Goal: Task Accomplishment & Management: Complete application form

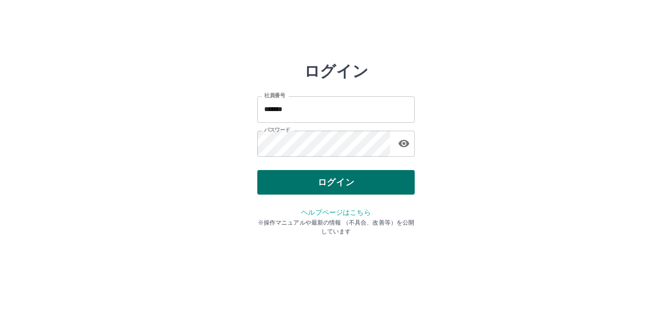
click at [351, 181] on button "ログイン" at bounding box center [335, 182] width 157 height 25
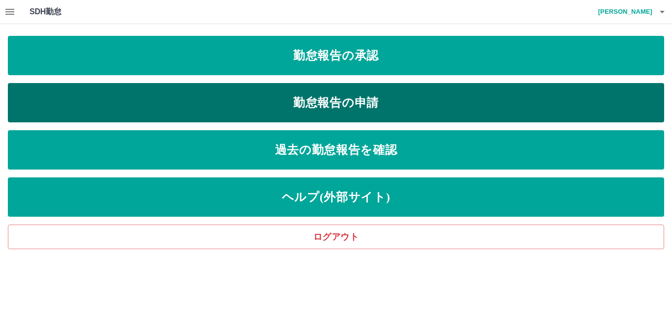
click at [360, 105] on link "勤怠報告の申請" at bounding box center [336, 102] width 656 height 39
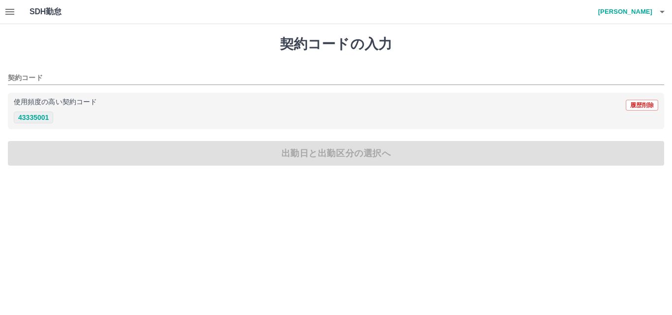
click at [35, 119] on button "43335001" at bounding box center [33, 118] width 39 height 12
type input "********"
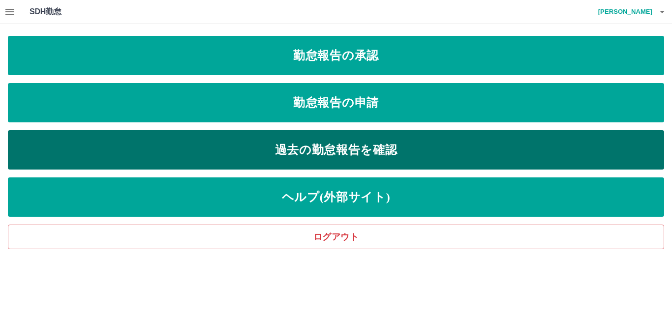
click at [368, 149] on link "過去の勤怠報告を確認" at bounding box center [336, 149] width 656 height 39
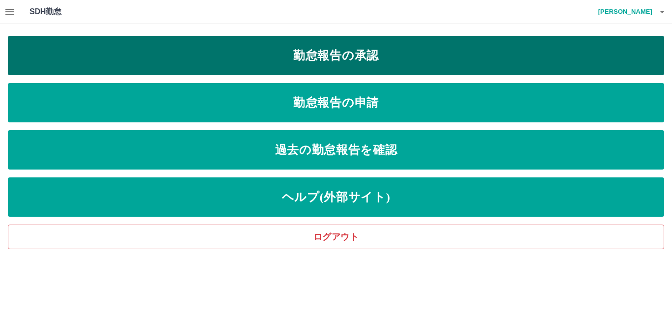
click at [376, 50] on link "勤怠報告の承認" at bounding box center [336, 55] width 656 height 39
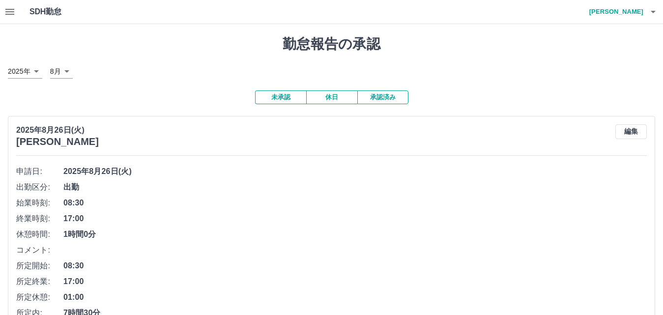
click at [395, 98] on button "承認済み" at bounding box center [383, 97] width 51 height 14
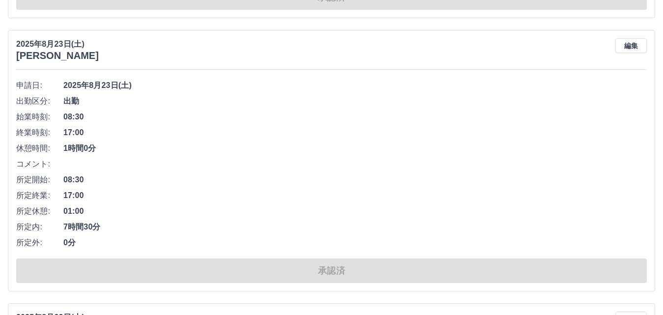
scroll to position [934, 0]
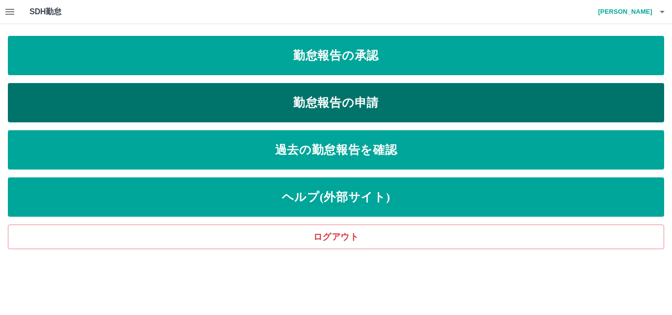
click at [348, 108] on link "勤怠報告の申請" at bounding box center [336, 102] width 656 height 39
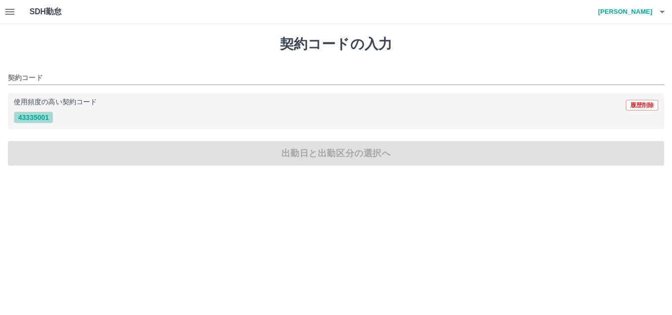
click at [38, 114] on button "43335001" at bounding box center [33, 118] width 39 height 12
type input "********"
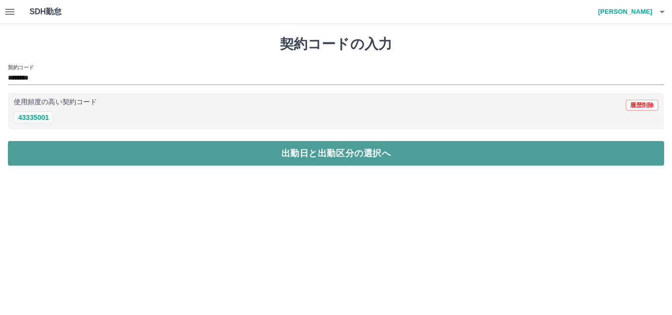
click at [253, 156] on button "出勤日と出勤区分の選択へ" at bounding box center [336, 153] width 656 height 25
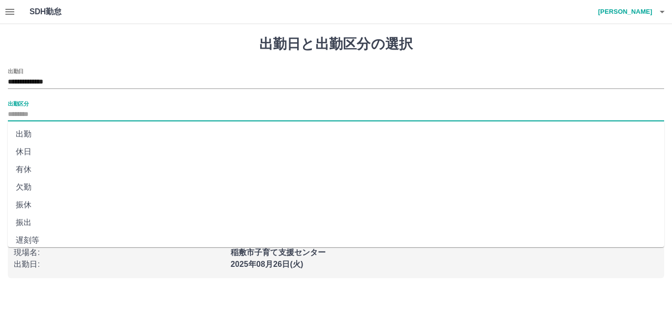
click at [13, 115] on input "出勤区分" at bounding box center [336, 115] width 656 height 12
click at [29, 136] on li "出勤" at bounding box center [336, 134] width 656 height 18
type input "**"
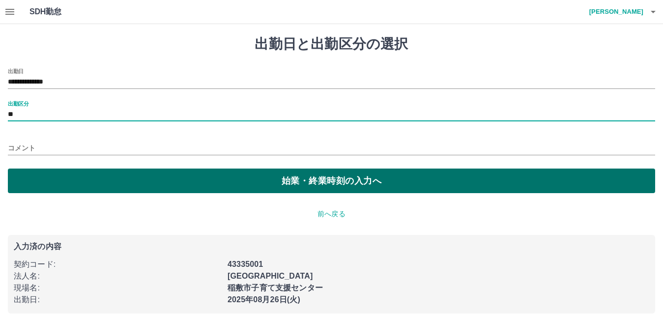
click at [334, 184] on button "始業・終業時刻の入力へ" at bounding box center [332, 181] width 648 height 25
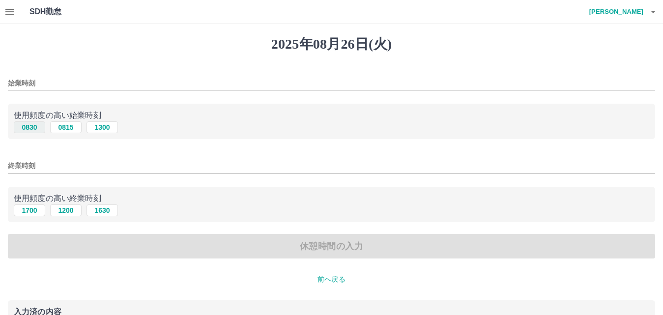
click at [34, 129] on button "0830" at bounding box center [29, 127] width 31 height 12
type input "****"
click at [36, 209] on button "1700" at bounding box center [29, 211] width 31 height 12
type input "****"
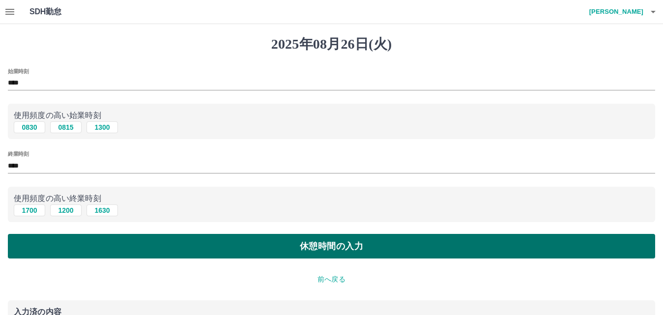
click at [344, 245] on button "休憩時間の入力" at bounding box center [332, 246] width 648 height 25
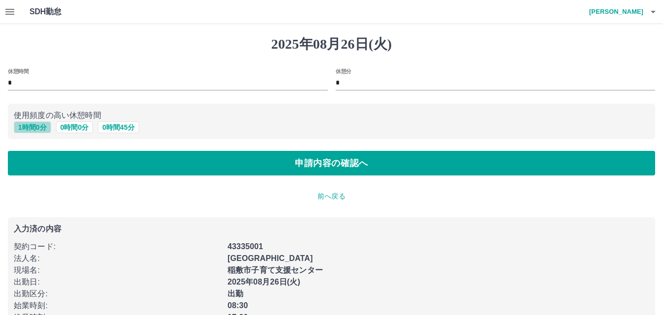
click at [32, 128] on button "1 時間 0 分" at bounding box center [32, 127] width 37 height 12
type input "*"
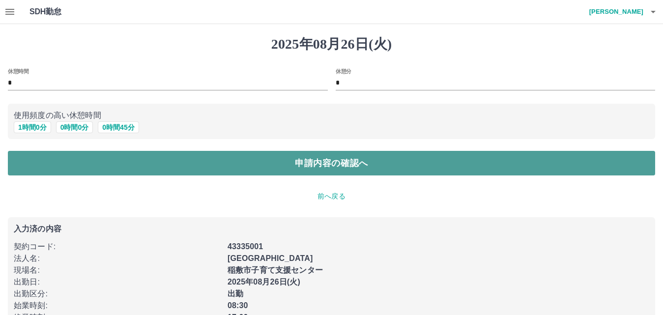
click at [287, 162] on button "申請内容の確認へ" at bounding box center [332, 163] width 648 height 25
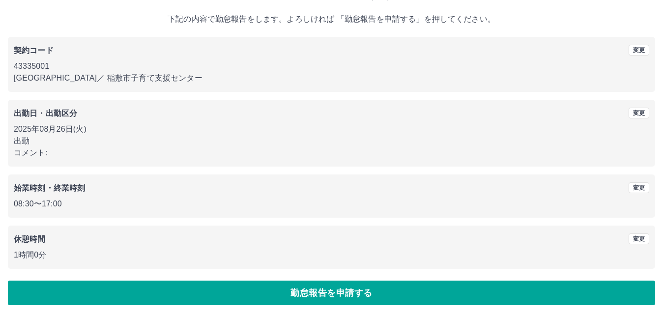
scroll to position [53, 0]
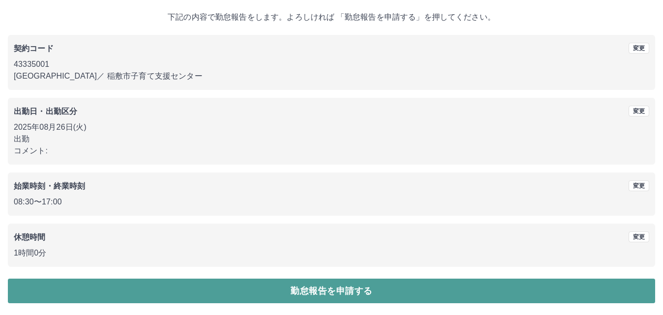
click at [344, 291] on button "勤怠報告を申請する" at bounding box center [332, 291] width 648 height 25
